Goal: Navigation & Orientation: Go to known website

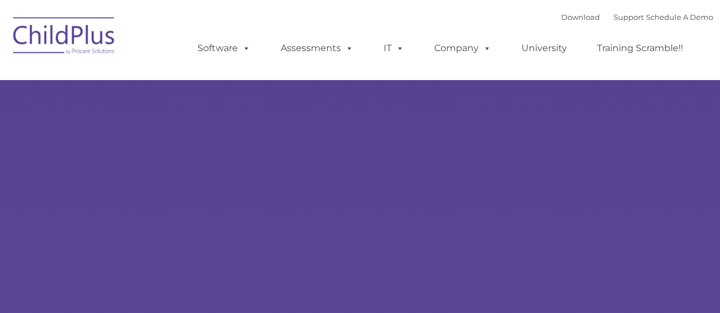
select select "MEDIUM"
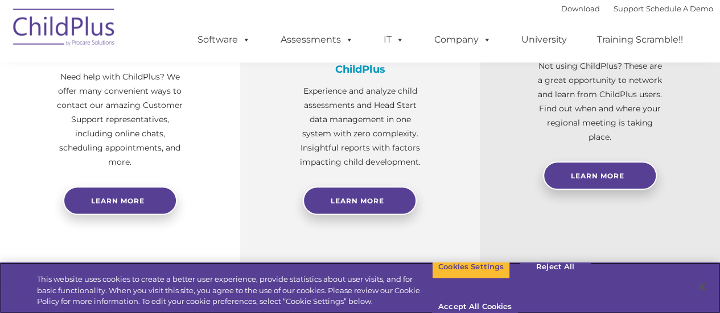
scroll to position [498, 0]
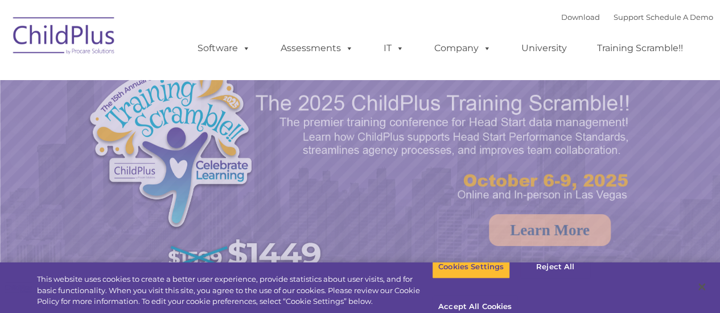
select select "MEDIUM"
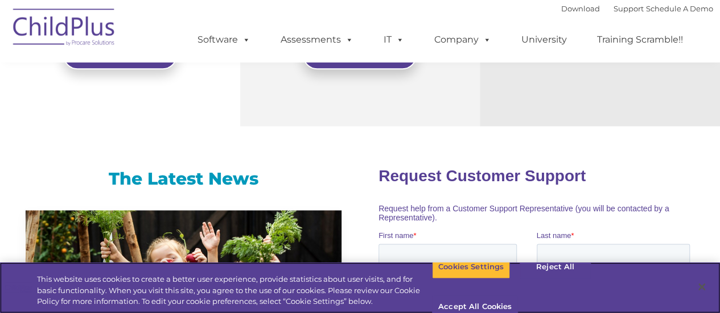
scroll to position [653, 0]
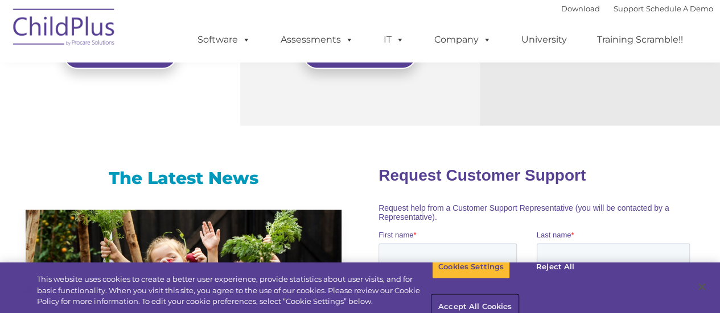
click at [518, 296] on button "Accept All Cookies" at bounding box center [475, 308] width 86 height 24
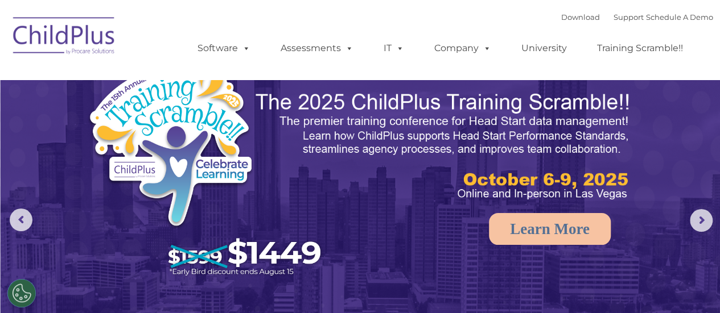
scroll to position [0, 0]
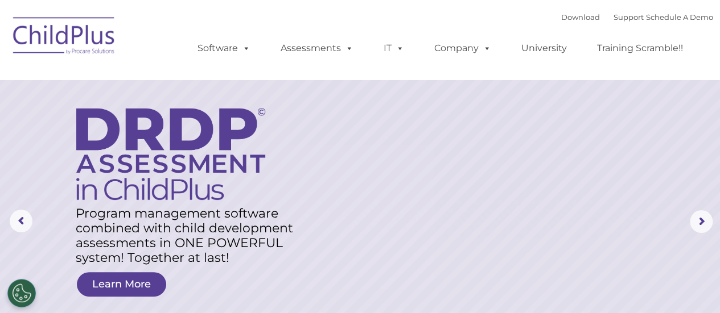
click at [92, 35] on img at bounding box center [64, 37] width 114 height 57
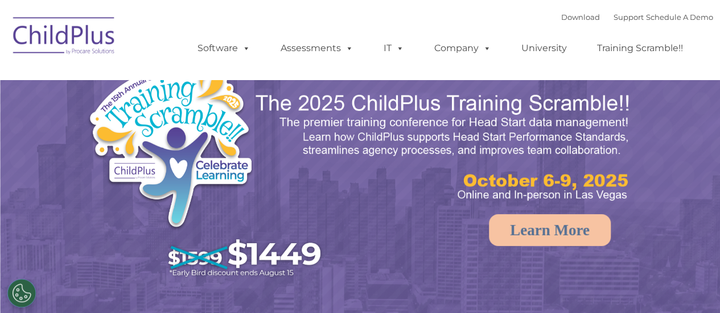
select select "MEDIUM"
